Goal: Register for event/course

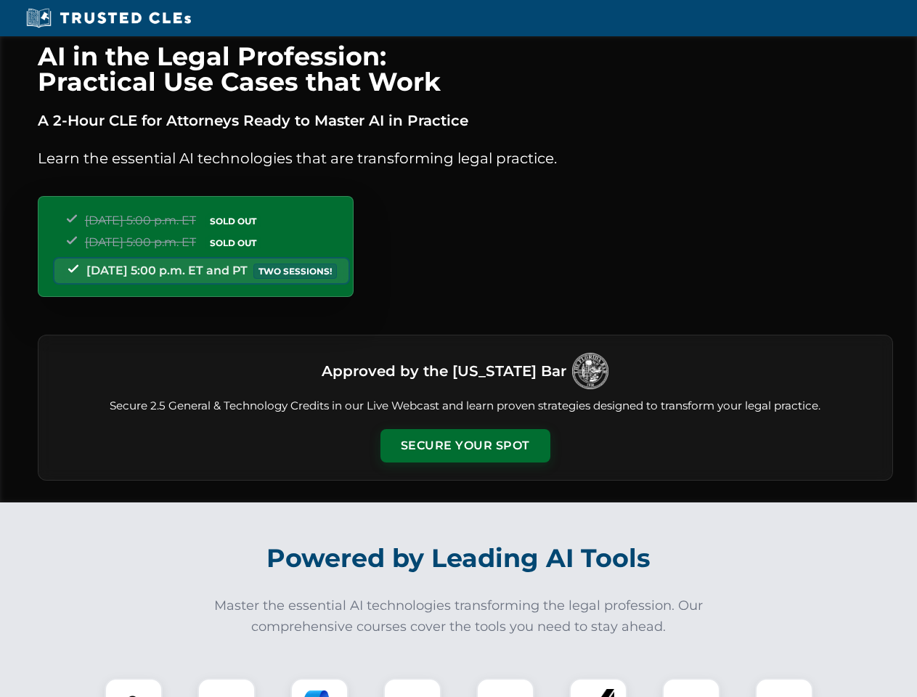
click at [465, 446] on button "Secure Your Spot" at bounding box center [465, 445] width 170 height 33
click at [134, 688] on img at bounding box center [134, 707] width 42 height 42
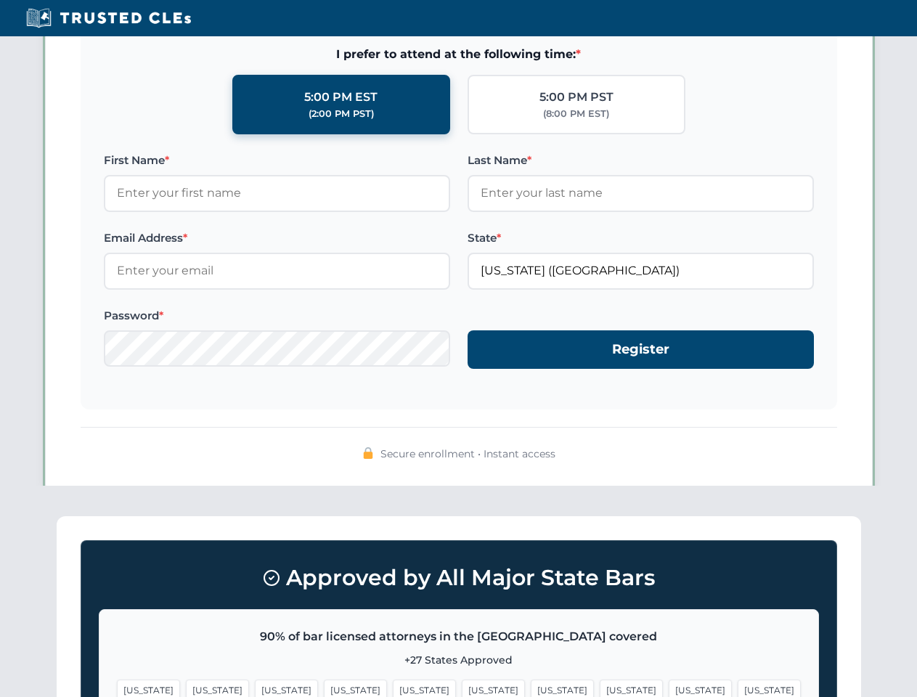
click at [531, 688] on span "[US_STATE]" at bounding box center [562, 690] width 63 height 21
click at [669, 688] on span "[US_STATE]" at bounding box center [700, 690] width 63 height 21
